Goal: Communication & Community: Answer question/provide support

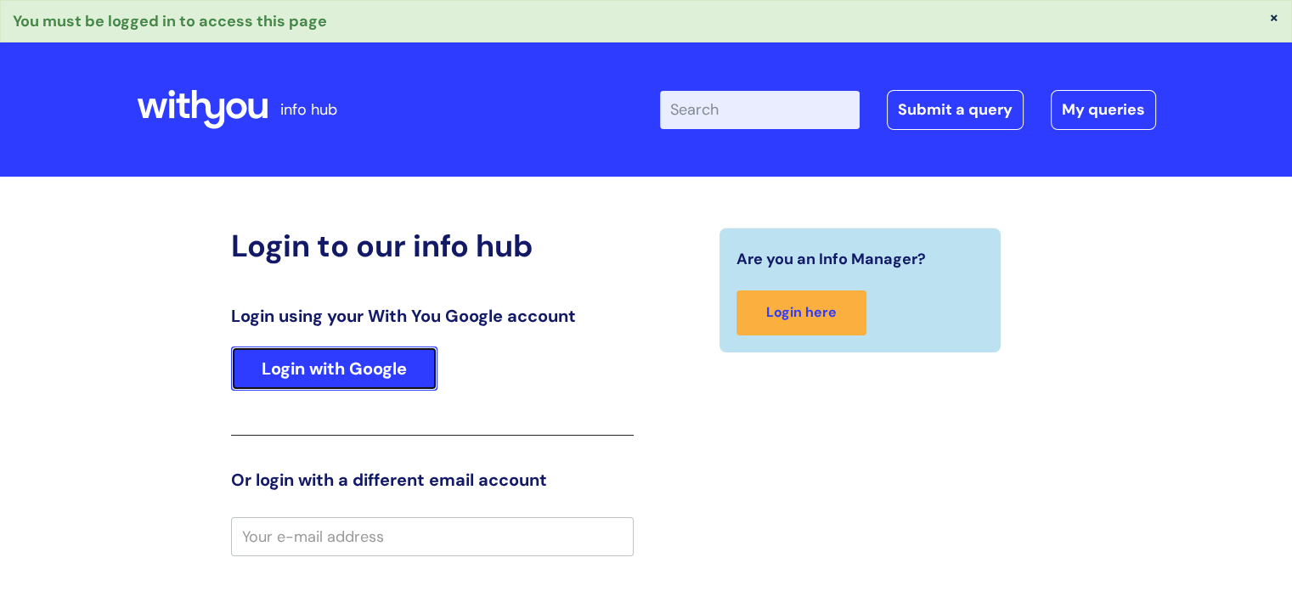
click at [408, 361] on link "Login with Google" at bounding box center [334, 369] width 206 height 44
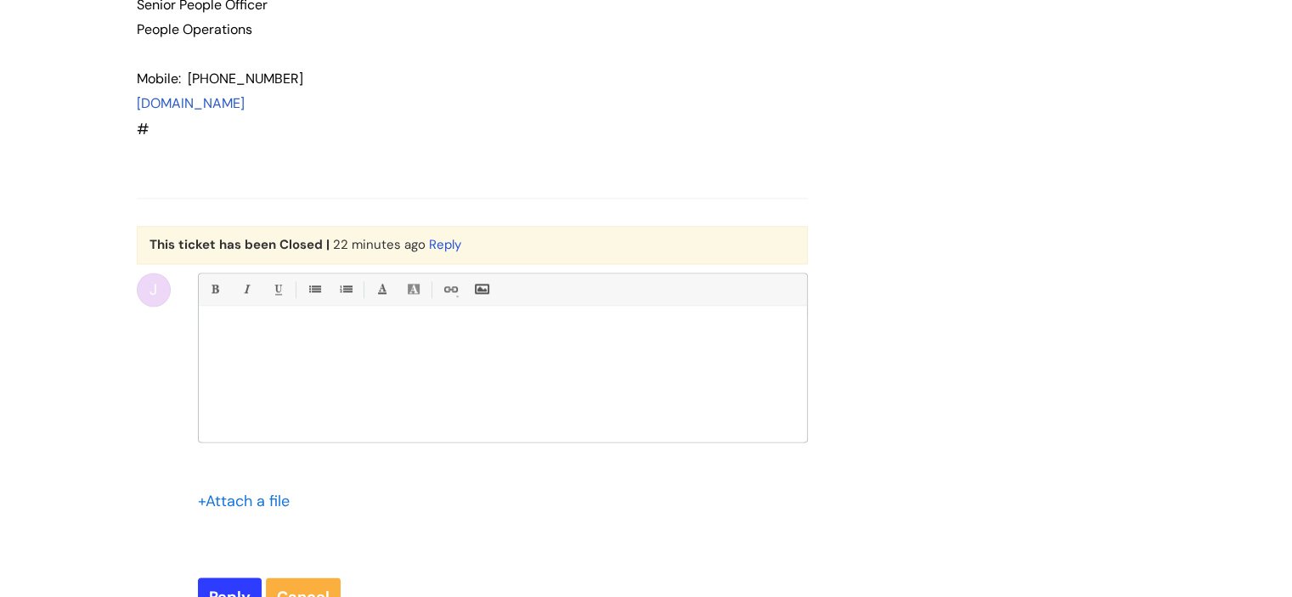
scroll to position [2318, 0]
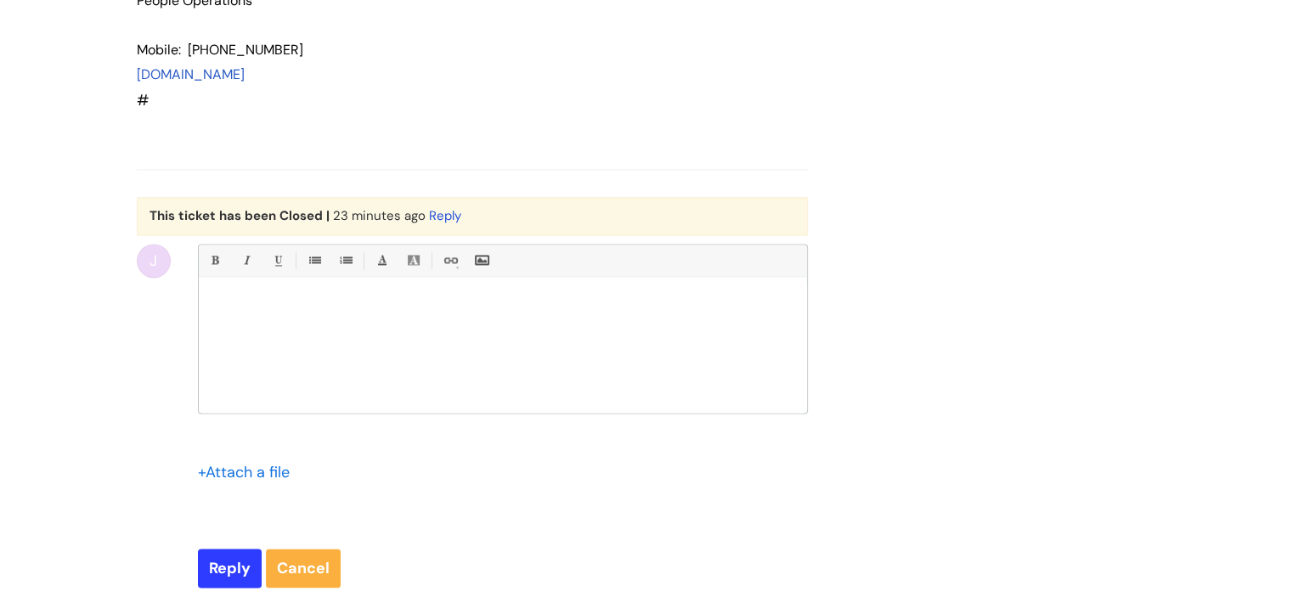
click at [279, 336] on div at bounding box center [503, 348] width 608 height 127
click at [585, 302] on p "Acceptance I [PERSON_NAME] confirm that I give authorisation for my detials to …" at bounding box center [503, 305] width 583 height 15
click at [788, 298] on p "Acceptance I [PERSON_NAME] confirm that I give authorisation for my details to …" at bounding box center [503, 305] width 583 height 15
click at [792, 298] on p "Acceptance I [PERSON_NAME] confirm that I give authorisation for my details to …" at bounding box center [503, 305] width 583 height 15
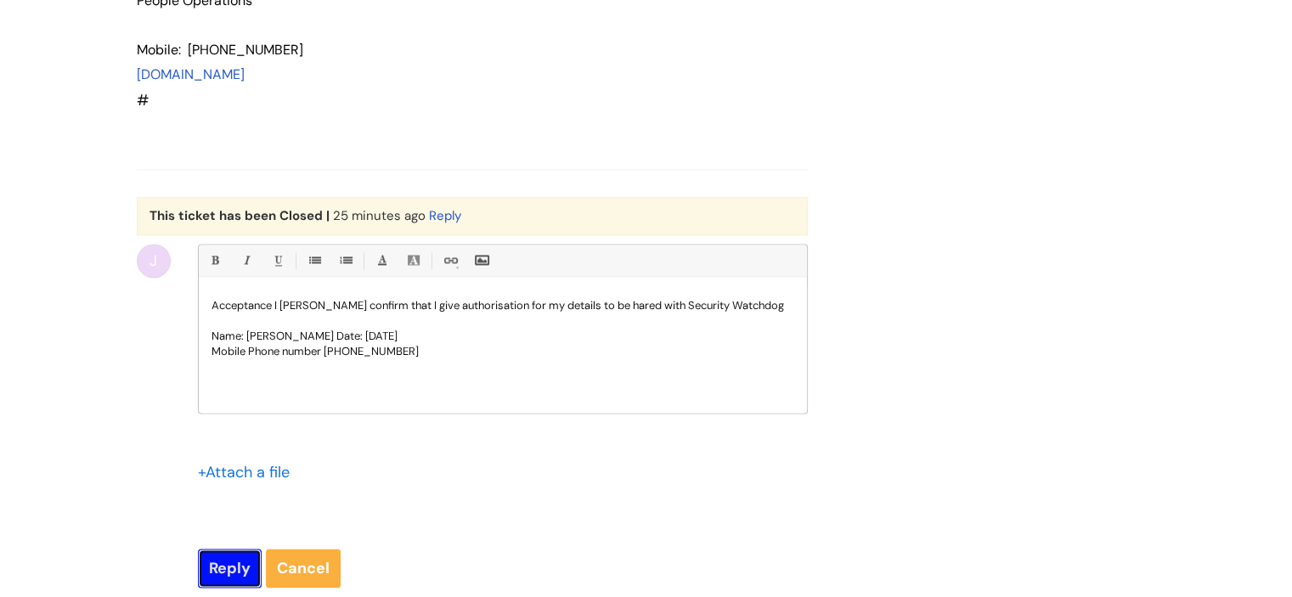
click at [231, 559] on input "Reply" at bounding box center [230, 568] width 64 height 39
type input "Please Wait..."
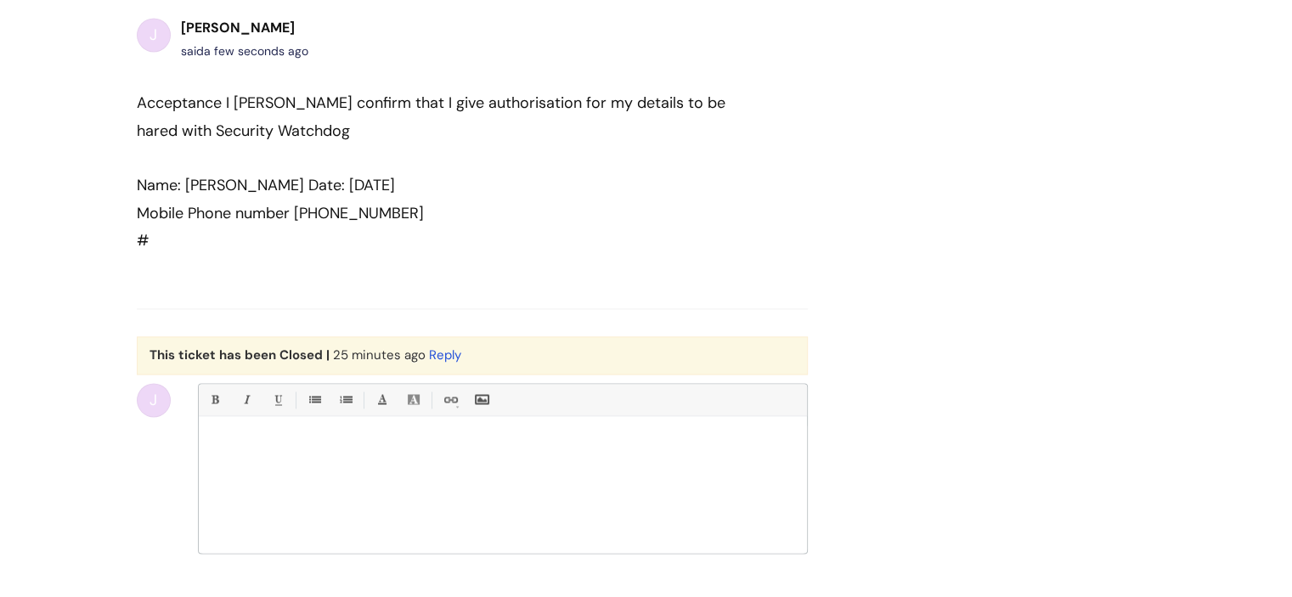
scroll to position [2512, 0]
